Goal: Information Seeking & Learning: Find contact information

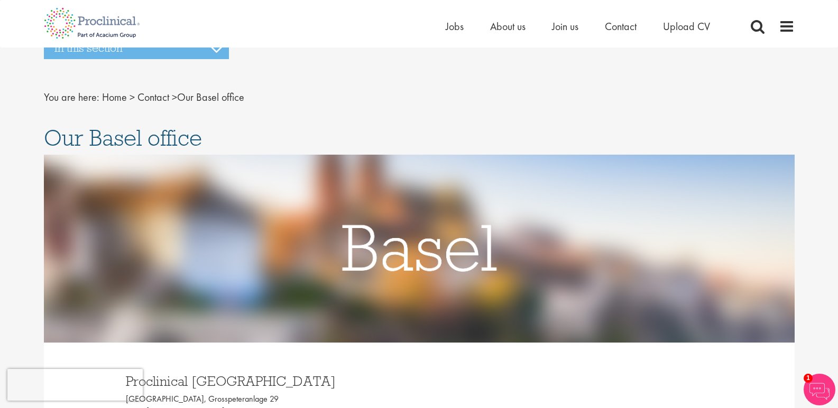
scroll to position [92, 0]
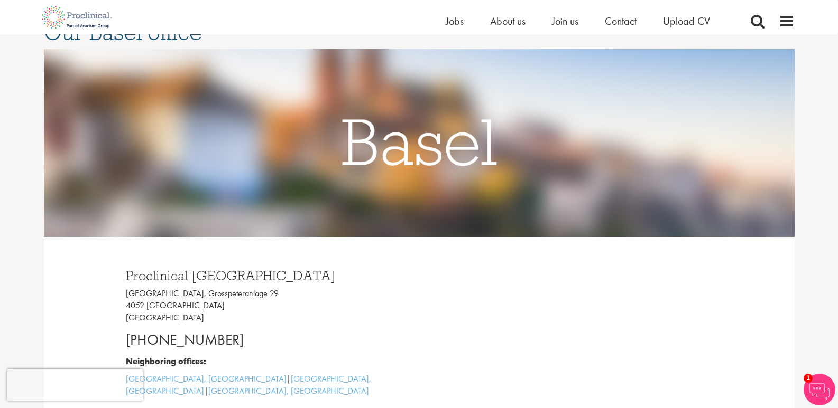
click at [324, 323] on p "[GEOGRAPHIC_DATA], [STREET_ADDRESS]" at bounding box center [268, 306] width 285 height 36
drag, startPoint x: 238, startPoint y: 340, endPoint x: 122, endPoint y: 278, distance: 131.2
click at [122, 278] on div "Proclinical [GEOGRAPHIC_DATA] [GEOGRAPHIC_DATA], [STREET_ADDRESS] [PHONE_NUMBER…" at bounding box center [268, 347] width 301 height 179
click at [145, 274] on h3 "Proclinical [GEOGRAPHIC_DATA]" at bounding box center [268, 276] width 285 height 14
drag, startPoint x: 266, startPoint y: 275, endPoint x: 119, endPoint y: 274, distance: 146.9
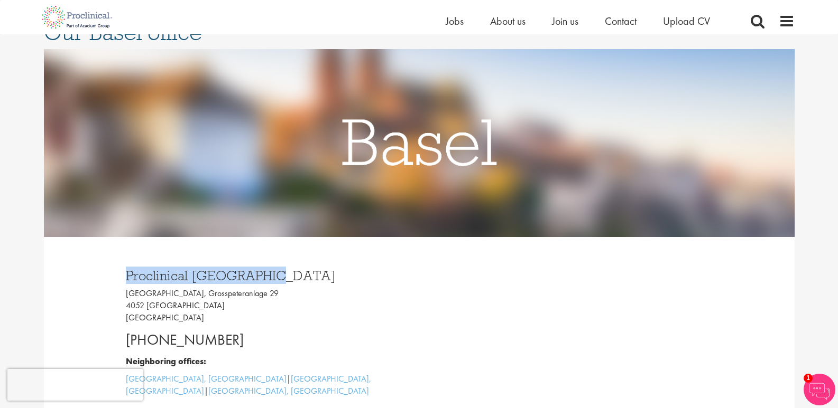
click at [119, 274] on div "Proclinical [GEOGRAPHIC_DATA] [GEOGRAPHIC_DATA], [STREET_ADDRESS] [PHONE_NUMBER…" at bounding box center [268, 347] width 301 height 179
copy h3 "Proclinical [GEOGRAPHIC_DATA]"
click at [266, 329] on div "Proclinical [GEOGRAPHIC_DATA] [GEOGRAPHIC_DATA], [STREET_ADDRESS] [PHONE_NUMBER…" at bounding box center [268, 347] width 301 height 179
click at [180, 321] on p "[GEOGRAPHIC_DATA], [STREET_ADDRESS]" at bounding box center [268, 306] width 285 height 36
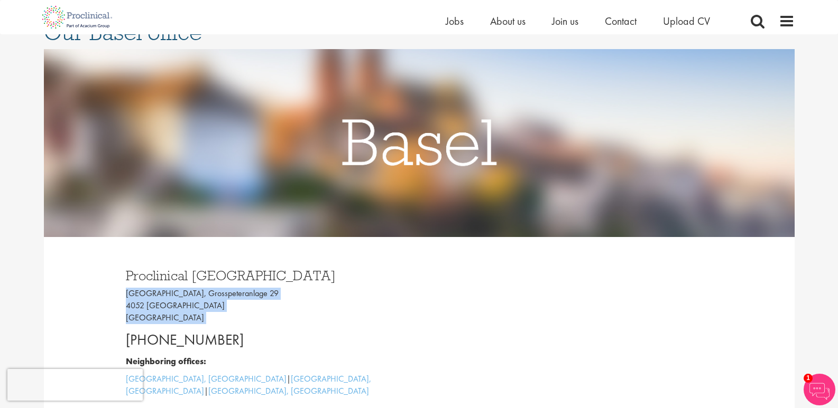
drag, startPoint x: 180, startPoint y: 321, endPoint x: 131, endPoint y: 297, distance: 54.4
click at [131, 297] on p "[GEOGRAPHIC_DATA], [STREET_ADDRESS]" at bounding box center [268, 306] width 285 height 36
copy p "[GEOGRAPHIC_DATA], [STREET_ADDRESS]"
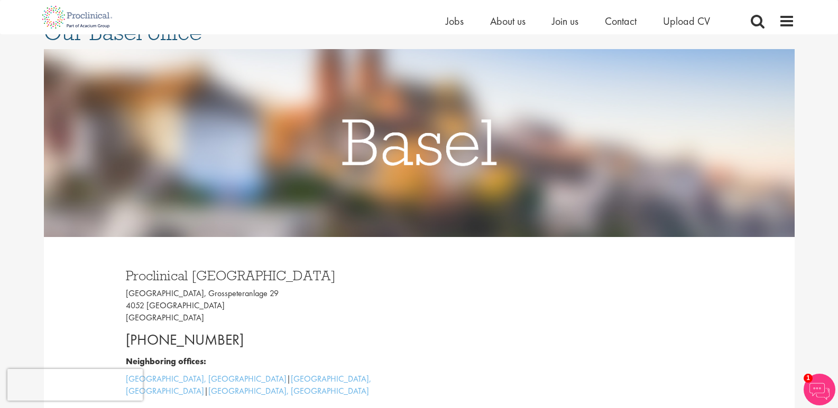
click at [255, 325] on div "Proclinical [GEOGRAPHIC_DATA] [GEOGRAPHIC_DATA], [STREET_ADDRESS] [PHONE_NUMBER…" at bounding box center [268, 347] width 301 height 179
drag, startPoint x: 233, startPoint y: 341, endPoint x: 120, endPoint y: 330, distance: 113.6
click at [120, 330] on div "Proclinical [GEOGRAPHIC_DATA] [GEOGRAPHIC_DATA], [STREET_ADDRESS] [PHONE_NUMBER…" at bounding box center [268, 347] width 301 height 179
copy p "[PHONE_NUMBER]"
click at [343, 297] on p "[GEOGRAPHIC_DATA], [STREET_ADDRESS]" at bounding box center [268, 306] width 285 height 36
